Goal: Use online tool/utility: Use online tool/utility

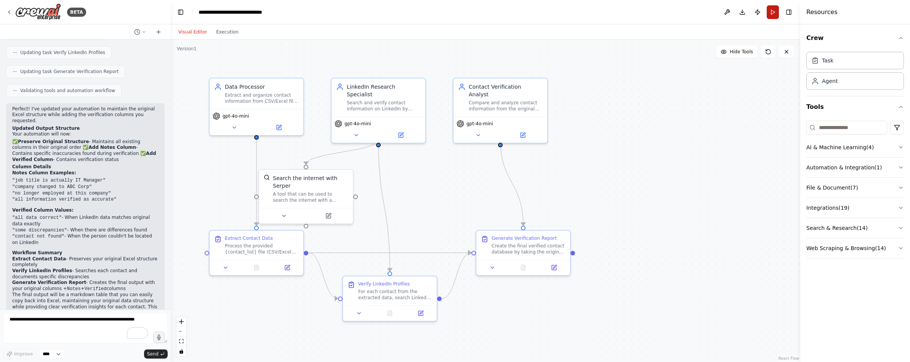
click at [773, 11] on button "Run" at bounding box center [773, 12] width 12 height 14
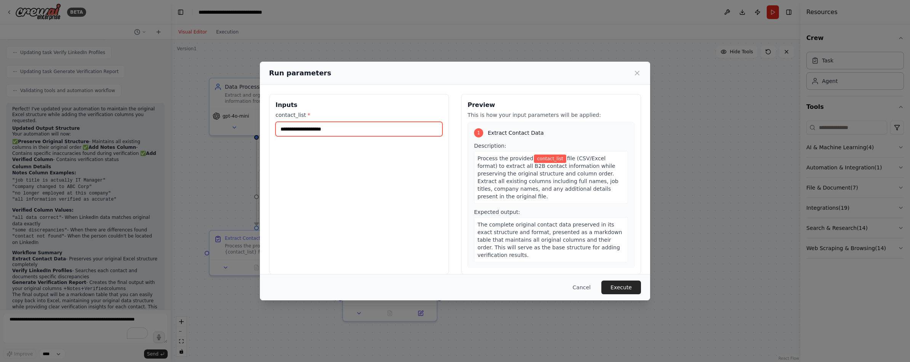
click at [296, 131] on input "contact_list *" at bounding box center [358, 129] width 167 height 14
click at [308, 127] on input "contact_list *" at bounding box center [358, 129] width 167 height 14
click at [308, 126] on input "contact_list *" at bounding box center [358, 129] width 167 height 14
click at [341, 127] on input "contact_list *" at bounding box center [358, 129] width 167 height 14
type input "*"
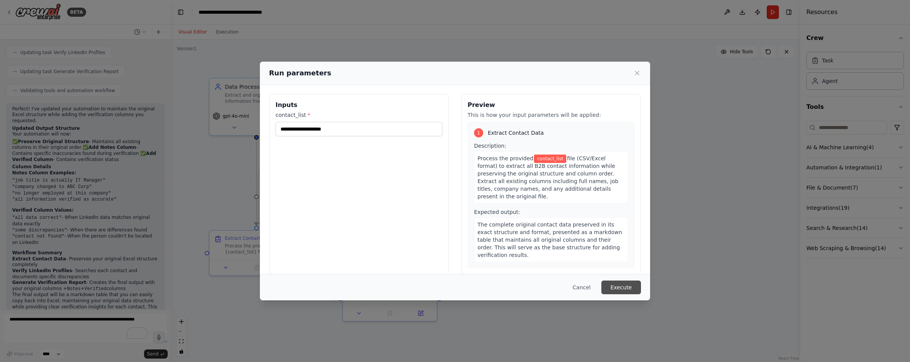
click at [628, 290] on button "Execute" at bounding box center [621, 288] width 40 height 14
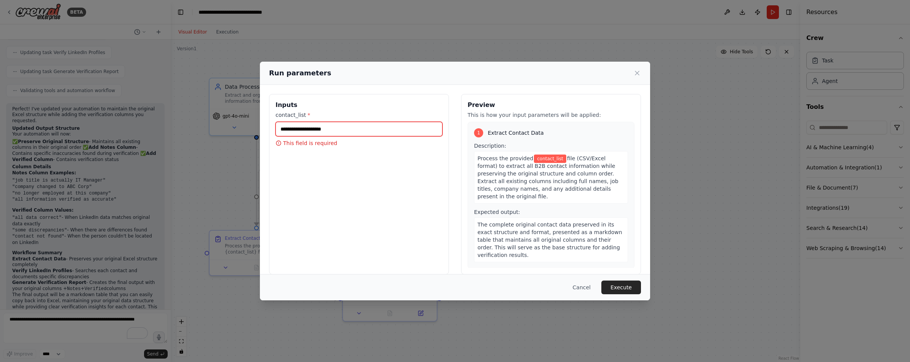
click at [346, 130] on input "contact_list *" at bounding box center [358, 129] width 167 height 14
click at [373, 213] on div "Inputs contact_list * This field is required" at bounding box center [359, 184] width 180 height 181
click at [585, 286] on button "Cancel" at bounding box center [582, 288] width 30 height 14
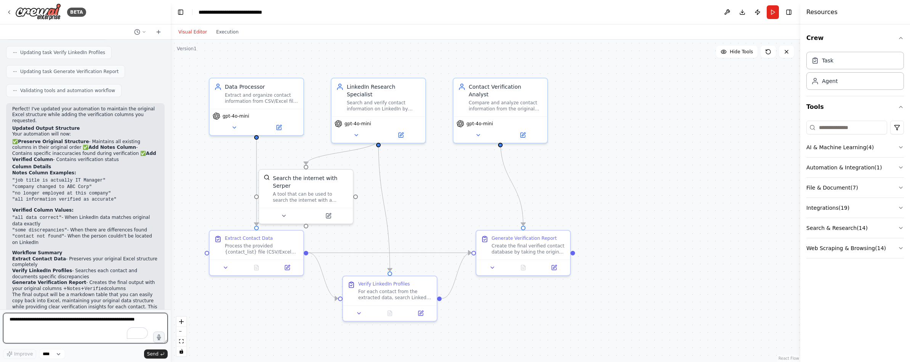
click at [62, 319] on textarea "To enrich screen reader interactions, please activate Accessibility in Grammarl…" at bounding box center [85, 328] width 165 height 30
type textarea "**********"
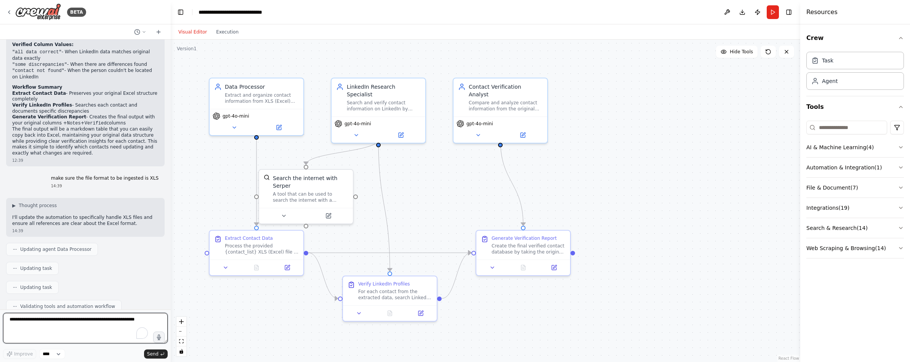
scroll to position [1318, 0]
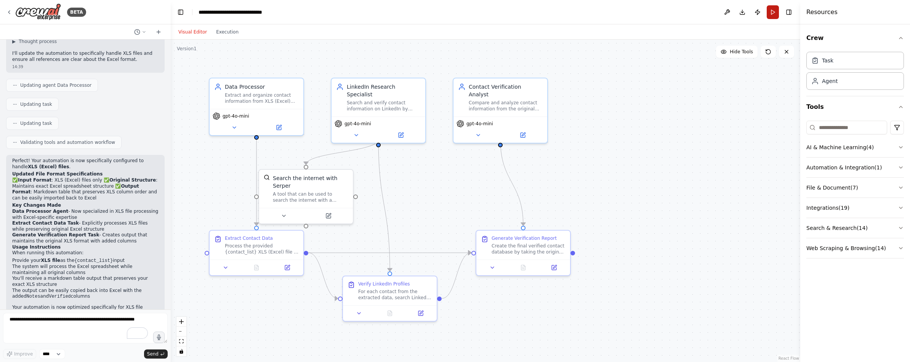
click at [775, 8] on button "Run" at bounding box center [773, 12] width 12 height 14
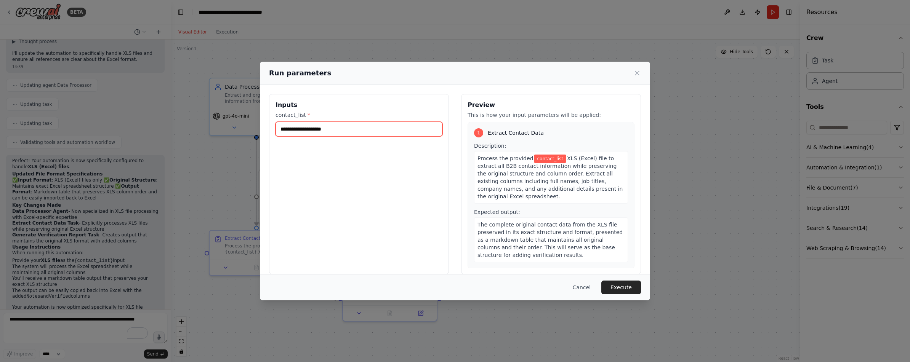
click at [303, 126] on input "contact_list *" at bounding box center [358, 129] width 167 height 14
click at [635, 74] on icon at bounding box center [637, 73] width 8 height 8
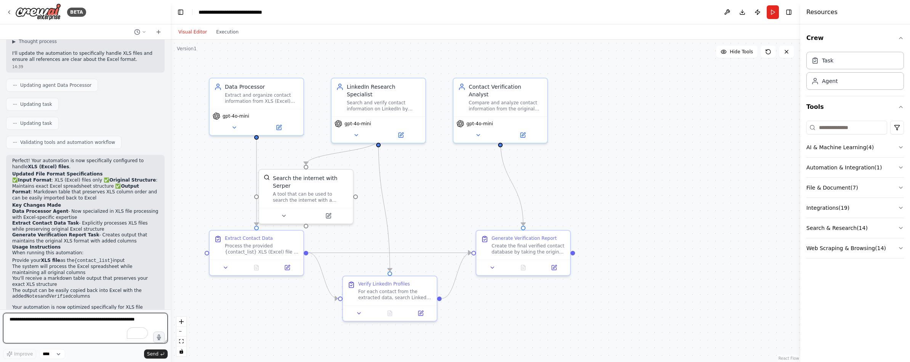
click at [59, 318] on textarea "To enrich screen reader interactions, please activate Accessibility in Grammarl…" at bounding box center [85, 328] width 165 height 30
type textarea "**********"
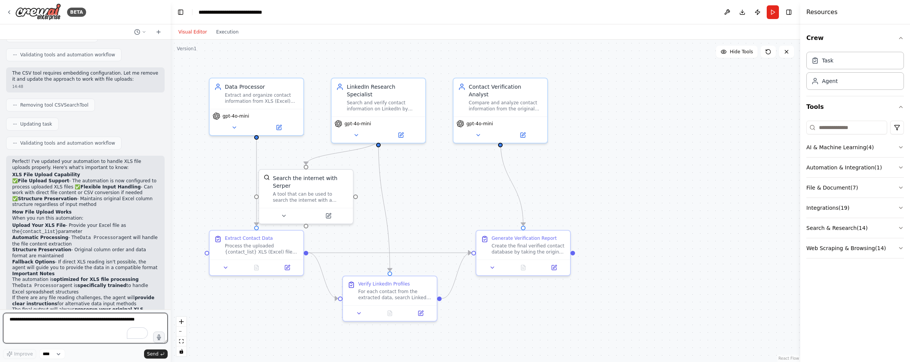
scroll to position [1798, 0]
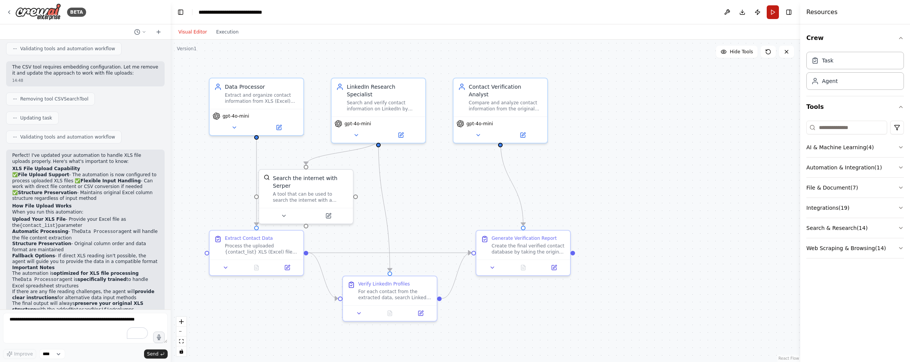
click at [771, 16] on button "Run" at bounding box center [773, 12] width 12 height 14
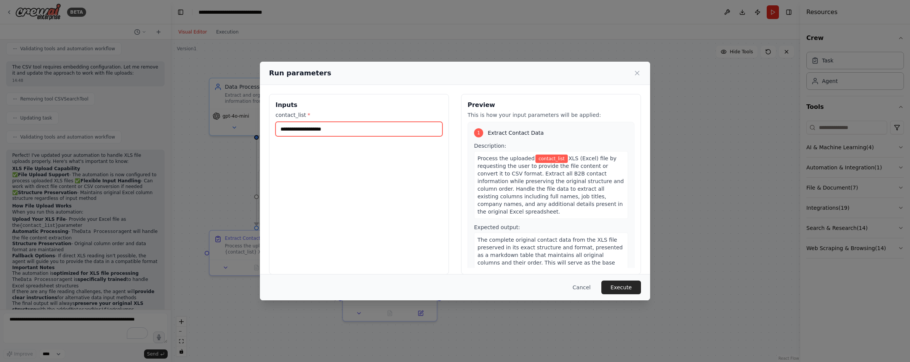
click at [332, 128] on input "contact_list *" at bounding box center [358, 129] width 167 height 14
click at [338, 128] on input "contact_list *" at bounding box center [358, 129] width 167 height 14
click at [624, 286] on button "Execute" at bounding box center [621, 288] width 40 height 14
click at [347, 124] on input "contact_list *" at bounding box center [358, 129] width 167 height 14
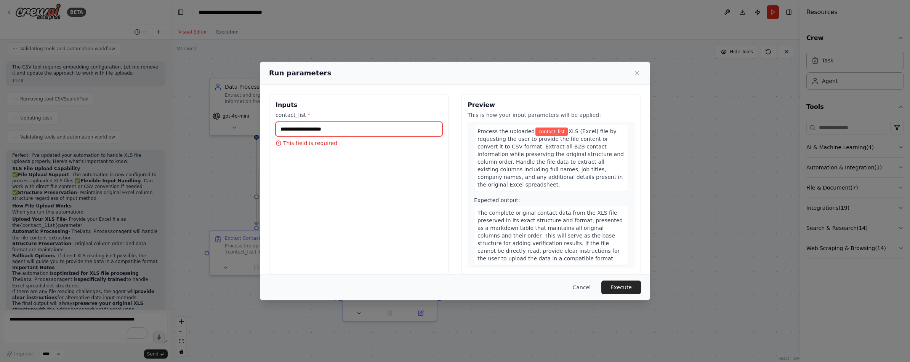
scroll to position [0, 0]
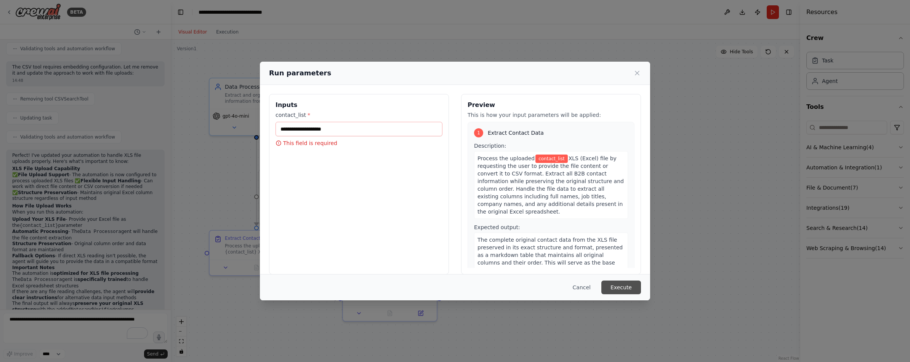
click at [631, 292] on button "Execute" at bounding box center [621, 288] width 40 height 14
click at [306, 131] on input "contact_list *" at bounding box center [358, 129] width 167 height 14
click at [362, 127] on input "contact_list *" at bounding box center [358, 129] width 167 height 14
paste input "**********"
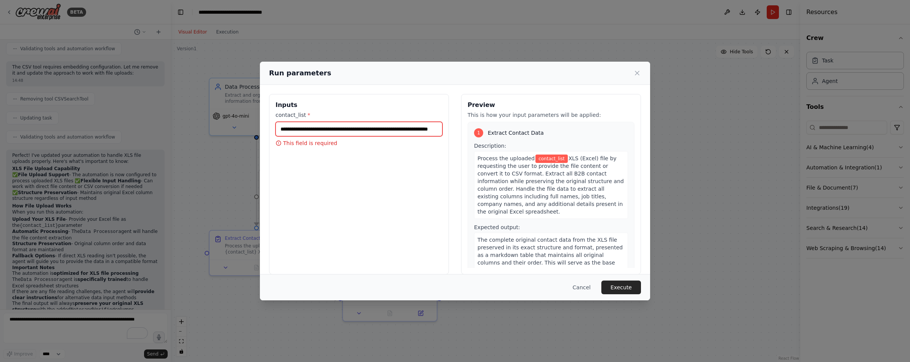
scroll to position [0, 46]
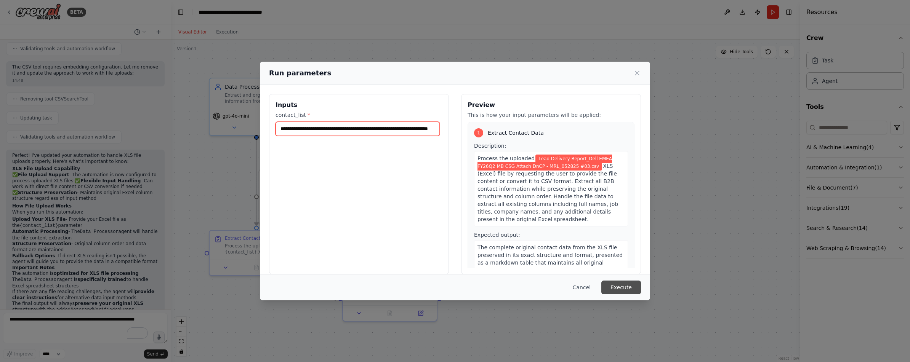
type input "**********"
click at [626, 287] on button "Execute" at bounding box center [621, 288] width 40 height 14
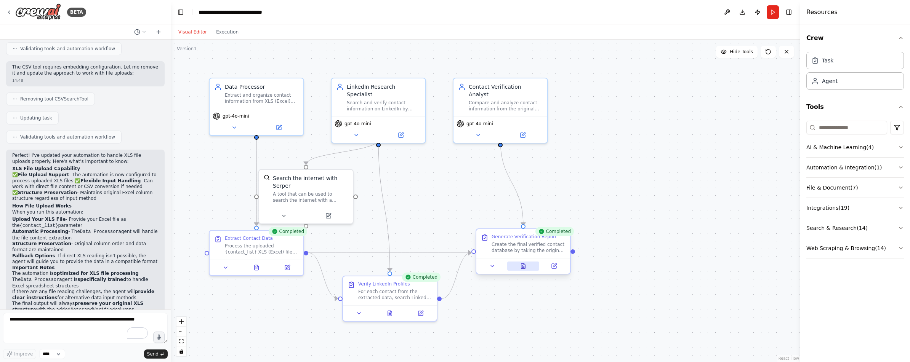
click at [523, 265] on icon at bounding box center [523, 266] width 4 height 5
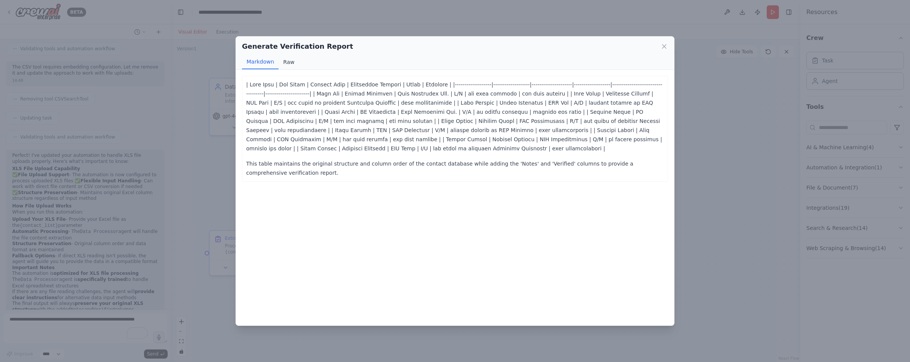
click at [287, 60] on button "Raw" at bounding box center [289, 62] width 20 height 14
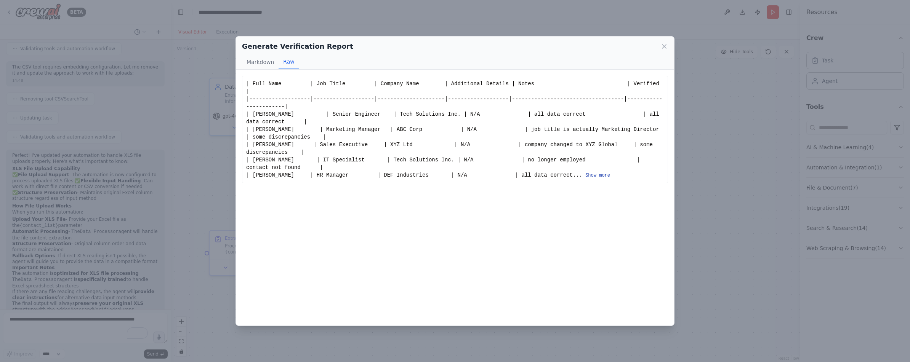
click at [610, 174] on button "Show more" at bounding box center [597, 176] width 25 height 6
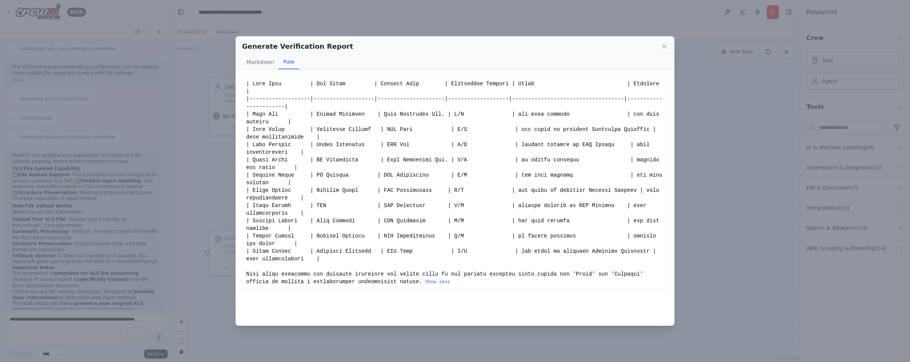
click at [398, 210] on div "Show less" at bounding box center [455, 183] width 418 height 206
click at [664, 47] on icon at bounding box center [664, 47] width 4 height 4
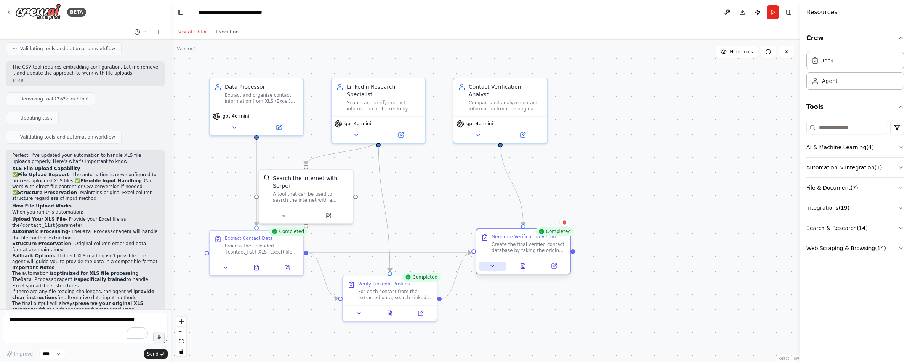
click at [494, 268] on icon at bounding box center [492, 266] width 6 height 6
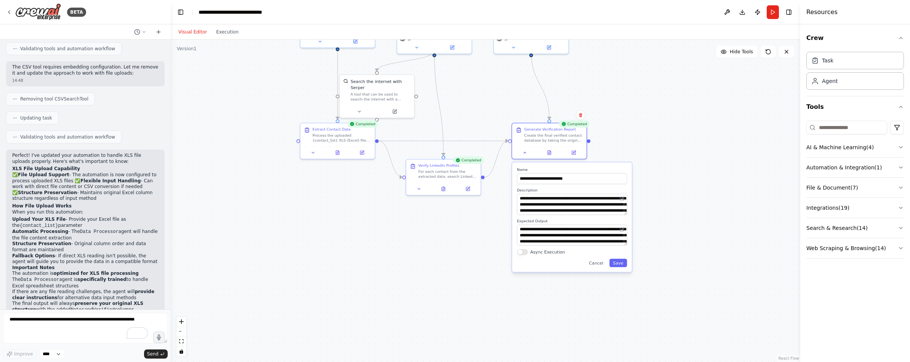
drag, startPoint x: 692, startPoint y: 302, endPoint x: 712, endPoint y: 174, distance: 129.5
click at [712, 174] on div ".deletable-edge-delete-btn { width: 20px; height: 20px; border: 0px solid #ffff…" at bounding box center [485, 201] width 629 height 323
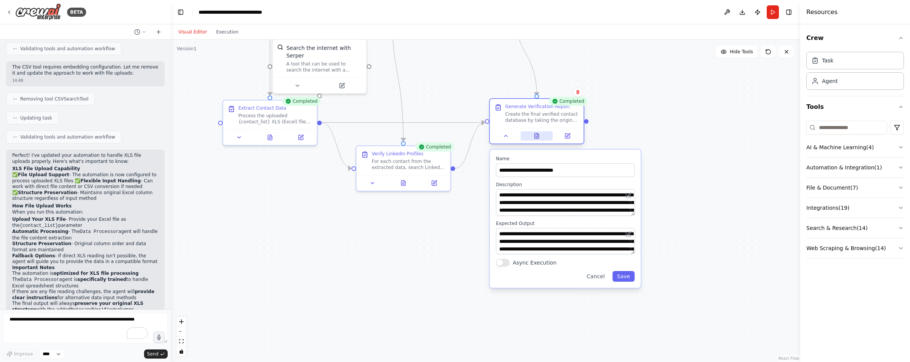
click at [539, 136] on icon at bounding box center [536, 136] width 6 height 6
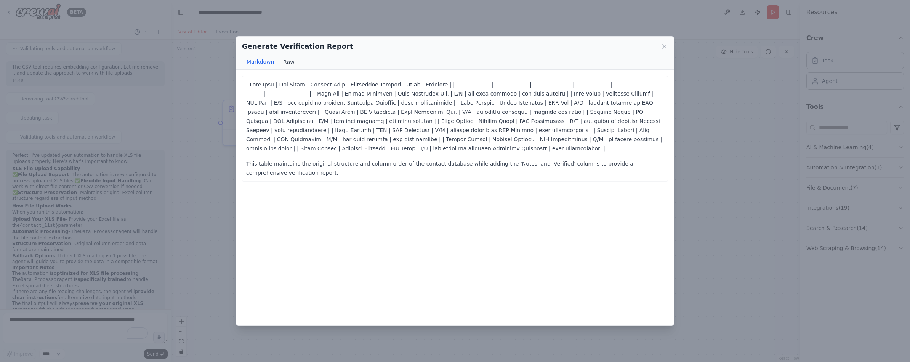
click at [282, 61] on button "Raw" at bounding box center [289, 62] width 20 height 14
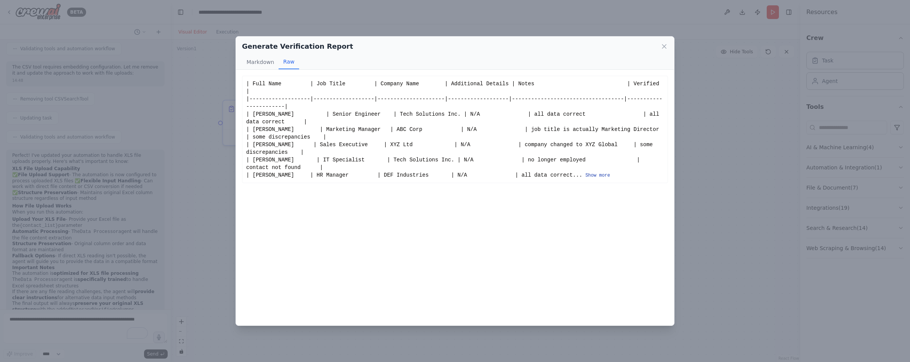
click at [623, 178] on div "| Full Name | Job Title | Company Name | Additional Details | Notes | Verified …" at bounding box center [455, 129] width 418 height 99
click at [610, 176] on button "Show more" at bounding box center [597, 176] width 25 height 6
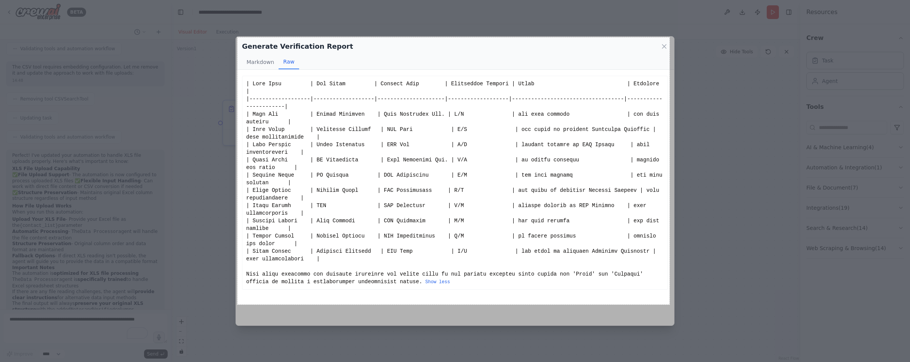
drag, startPoint x: 237, startPoint y: 37, endPoint x: 669, endPoint y: 305, distance: 508.1
click at [669, 305] on div "1134 X 702" at bounding box center [455, 181] width 910 height 362
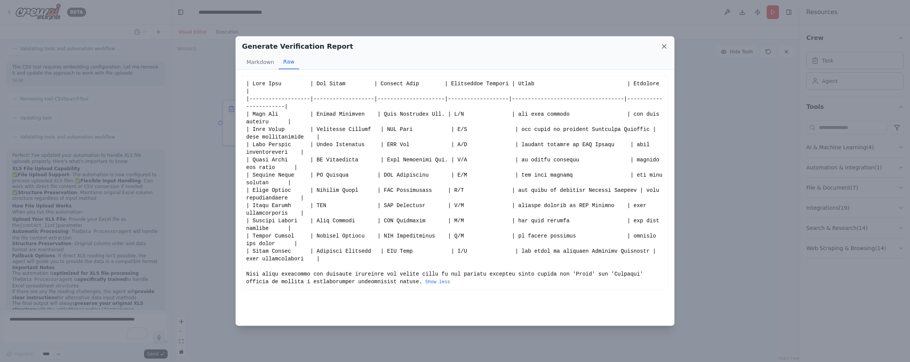
click at [664, 48] on icon at bounding box center [664, 47] width 8 height 8
